Goal: Find contact information: Find contact information

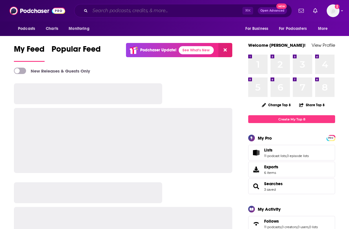
click at [103, 12] on input "Search podcasts, credits, & more..." at bounding box center [166, 10] width 152 height 9
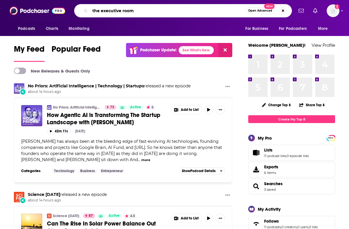
type input "the executive room"
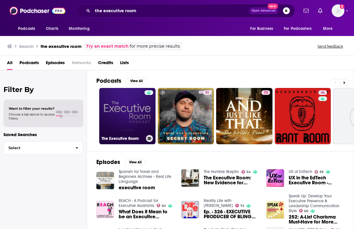
click at [123, 121] on link "The Executive Room" at bounding box center [127, 116] width 56 height 56
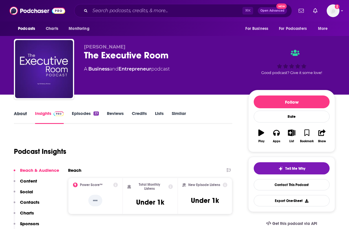
click at [27, 115] on div "About" at bounding box center [24, 116] width 21 height 13
click at [23, 114] on link "About" at bounding box center [20, 116] width 13 height 13
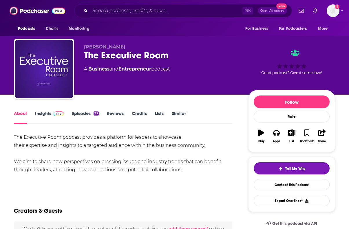
click at [47, 112] on link "Insights" at bounding box center [49, 116] width 29 height 13
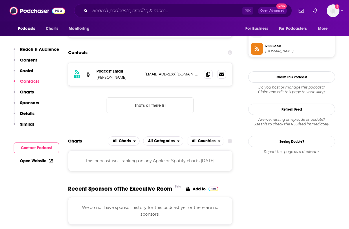
scroll to position [375, 0]
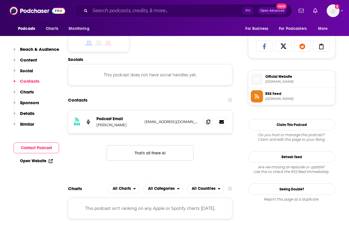
drag, startPoint x: 134, startPoint y: 124, endPoint x: 97, endPoint y: 126, distance: 37.4
click at [97, 126] on p "[PERSON_NAME]" at bounding box center [118, 124] width 43 height 5
copy p "[PERSON_NAME]"
